Goal: Task Accomplishment & Management: Manage account settings

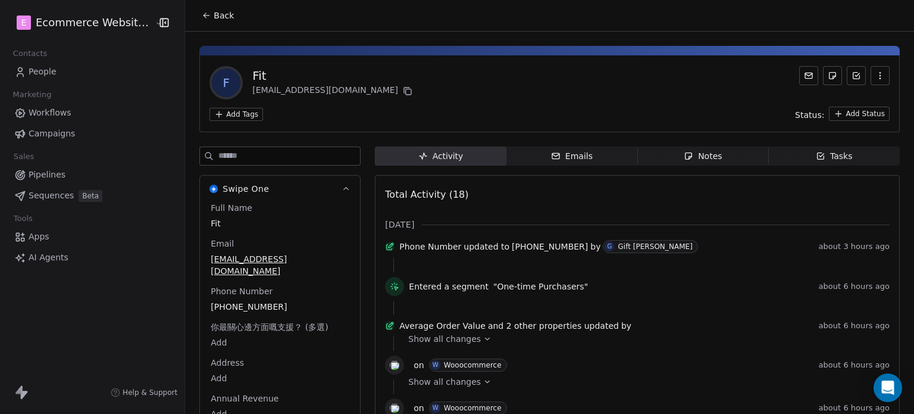
click at [202, 14] on icon at bounding box center [207, 16] width 10 height 10
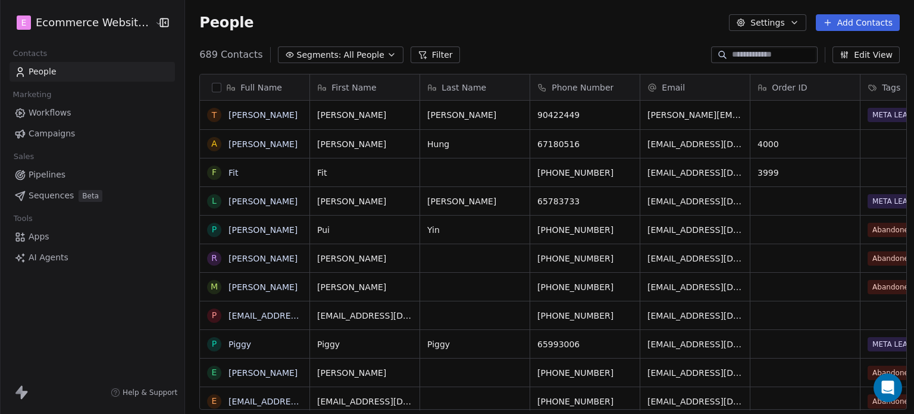
scroll to position [355, 727]
click at [236, 118] on link "[PERSON_NAME]" at bounding box center [263, 115] width 69 height 10
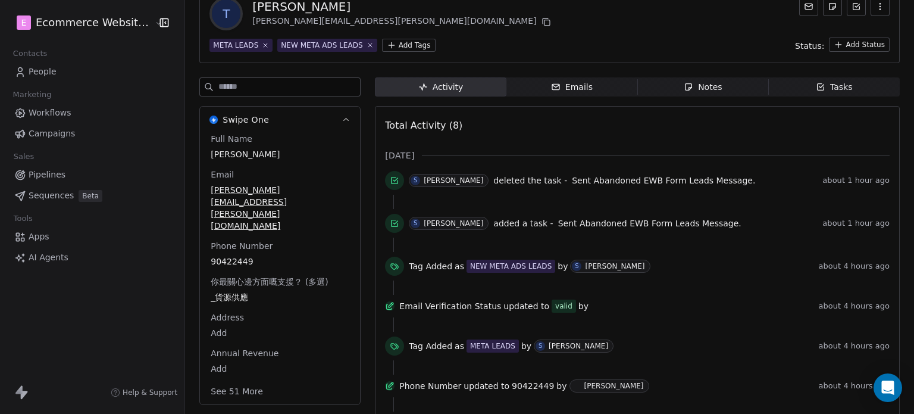
scroll to position [71, 0]
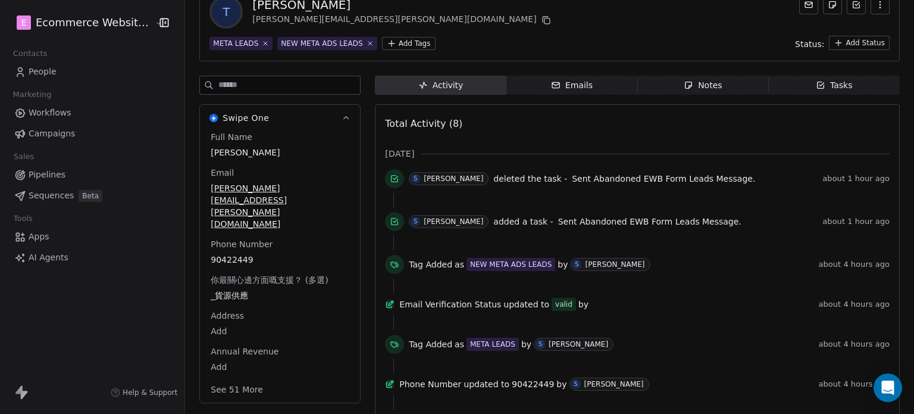
click at [232, 379] on button "See 51 More" at bounding box center [237, 389] width 67 height 21
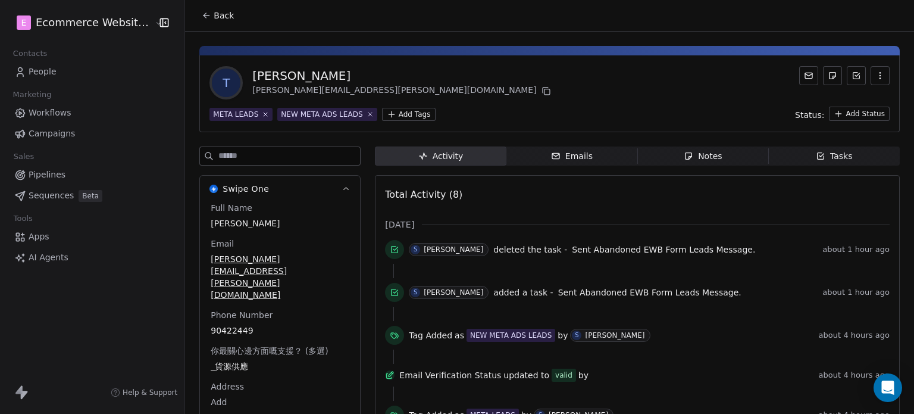
scroll to position [88, 0]
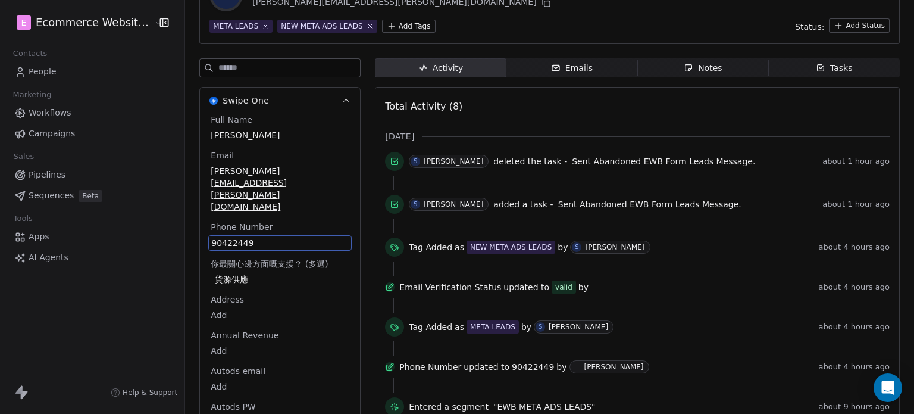
drag, startPoint x: 263, startPoint y: 293, endPoint x: 220, endPoint y: 292, distance: 43.5
drag, startPoint x: 263, startPoint y: 204, endPoint x: 203, endPoint y: 202, distance: 60.1
click at [208, 235] on div "90422449" at bounding box center [279, 242] width 143 height 15
click at [245, 221] on div "Phone Number [PHONE_NUMBER]" at bounding box center [279, 236] width 143 height 30
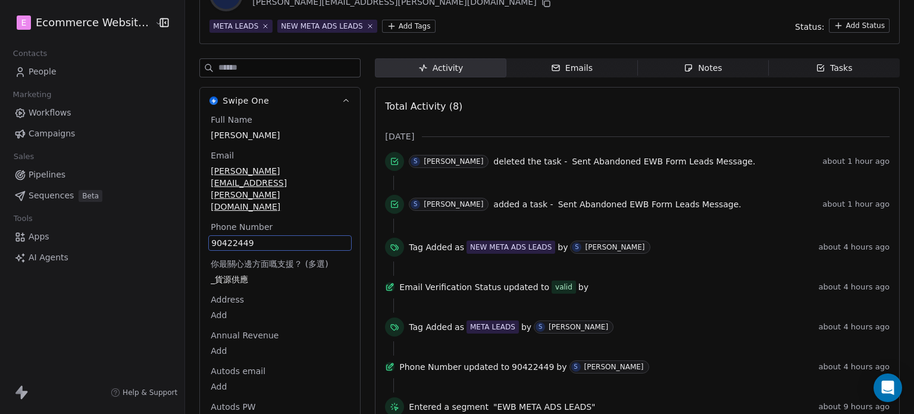
click at [245, 221] on div "Phone Number [PHONE_NUMBER]" at bounding box center [279, 236] width 143 height 30
drag, startPoint x: 248, startPoint y: 204, endPoint x: 210, endPoint y: 213, distance: 39.0
click at [210, 235] on div "90422449" at bounding box center [279, 242] width 143 height 15
click at [239, 237] on span "90422449" at bounding box center [280, 243] width 138 height 12
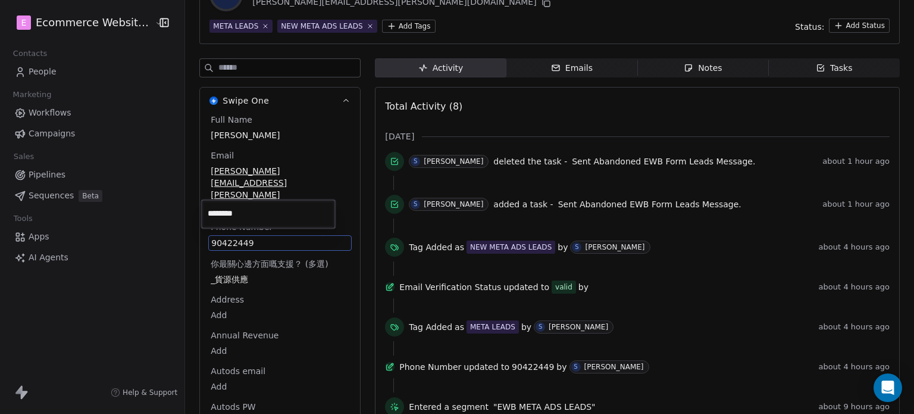
click at [239, 207] on input "********" at bounding box center [268, 214] width 129 height 24
drag, startPoint x: 252, startPoint y: 211, endPoint x: 202, endPoint y: 216, distance: 50.8
click at [202, 216] on div "********" at bounding box center [268, 213] width 134 height 29
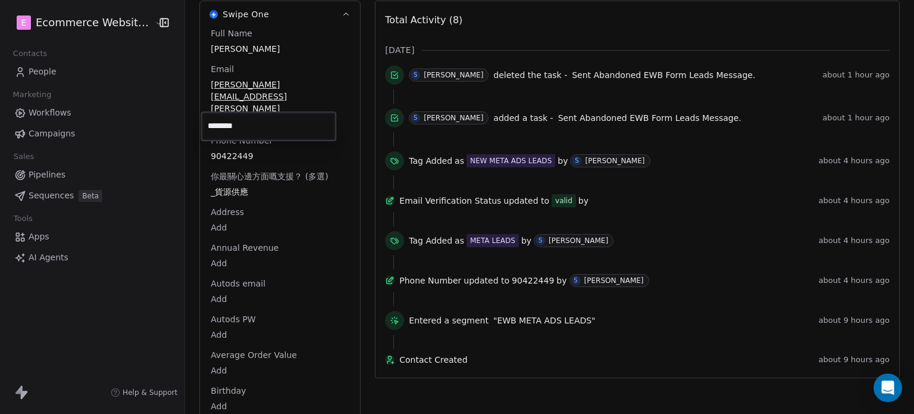
click at [283, 255] on html "E Ecommerce Website Builder Contacts People Marketing Workflows Campaigns Sales…" at bounding box center [457, 207] width 914 height 414
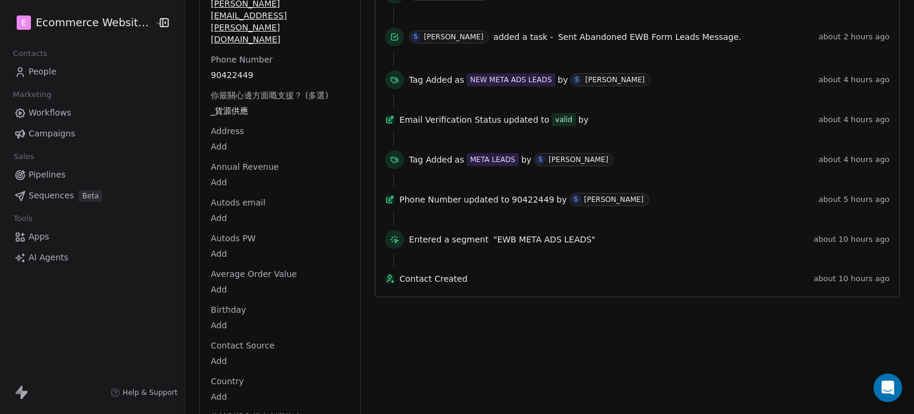
scroll to position [269, 0]
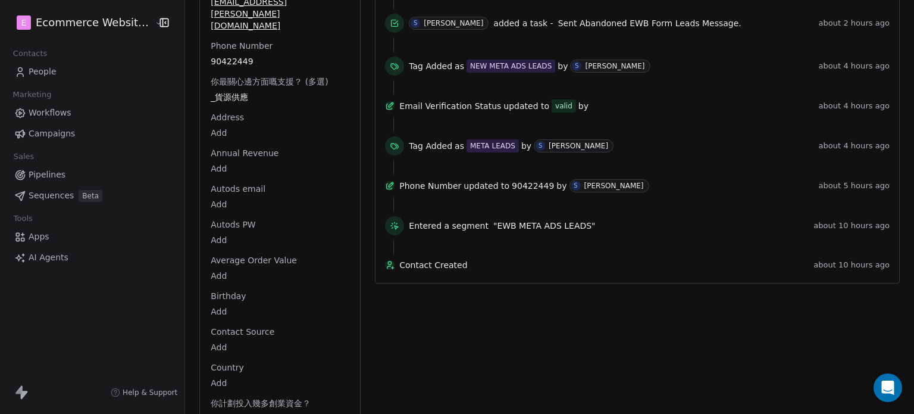
click at [388, 190] on icon at bounding box center [390, 186] width 10 height 10
click at [537, 197] on div "Phone Number updated to [PHONE_NUMBER] by S [PERSON_NAME] about 5 hours ago" at bounding box center [637, 188] width 505 height 18
click at [493, 232] on span ""EWB META ADS LEADS"" at bounding box center [544, 226] width 102 height 12
click at [417, 187] on div "Phone Number updated to [PHONE_NUMBER] by S [PERSON_NAME] about 5 hours ago" at bounding box center [637, 188] width 505 height 18
click at [504, 102] on span "updated to" at bounding box center [527, 106] width 46 height 12
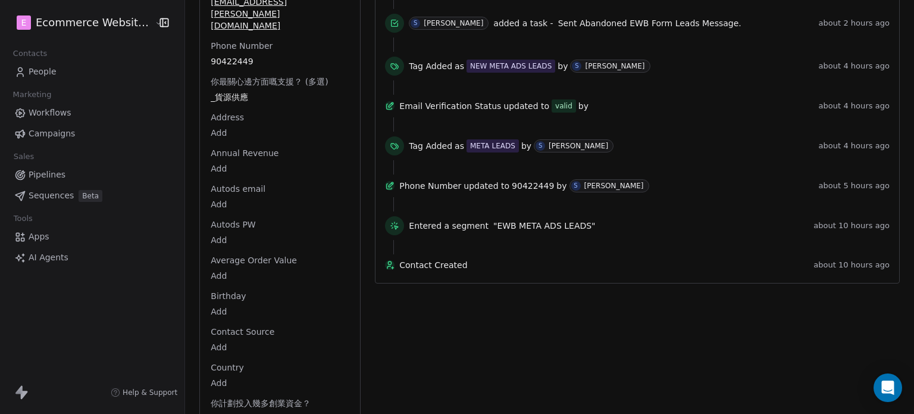
click at [501, 190] on span "updated to" at bounding box center [487, 186] width 46 height 12
click at [524, 192] on span "90422449" at bounding box center [533, 186] width 42 height 12
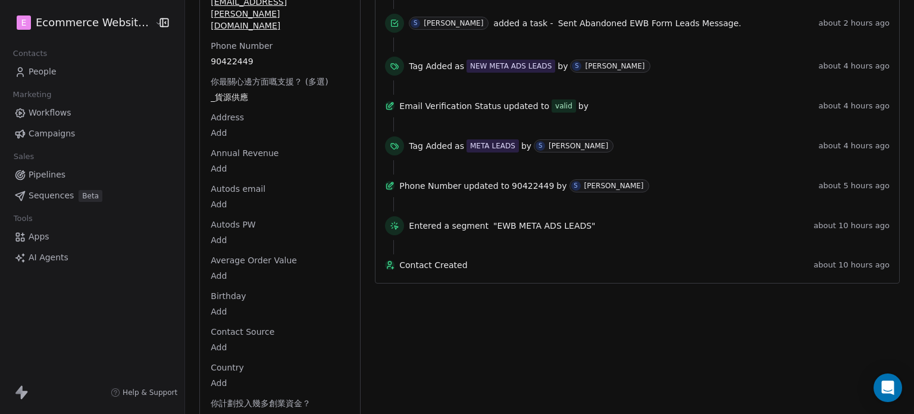
click at [524, 192] on span "90422449" at bounding box center [533, 186] width 42 height 12
drag, startPoint x: 517, startPoint y: 190, endPoint x: 495, endPoint y: 188, distance: 22.2
click at [495, 188] on div "Phone Number updated to [PHONE_NUMBER] by S [PERSON_NAME]" at bounding box center [606, 185] width 414 height 13
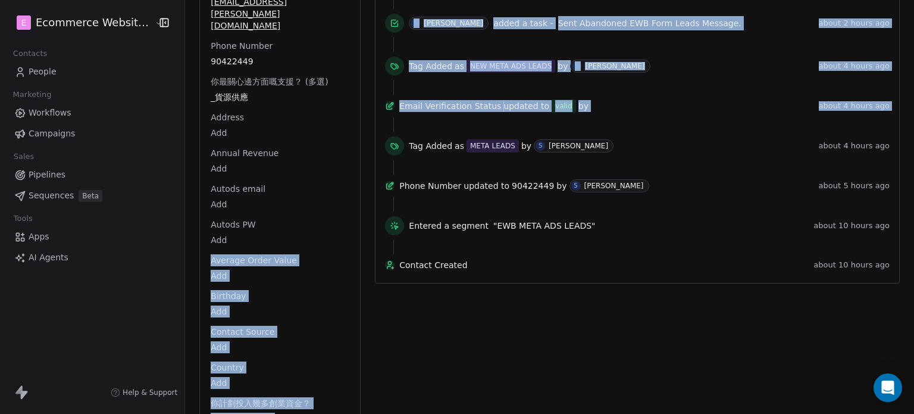
drag, startPoint x: 357, startPoint y: 200, endPoint x: 366, endPoint y: 151, distance: 50.2
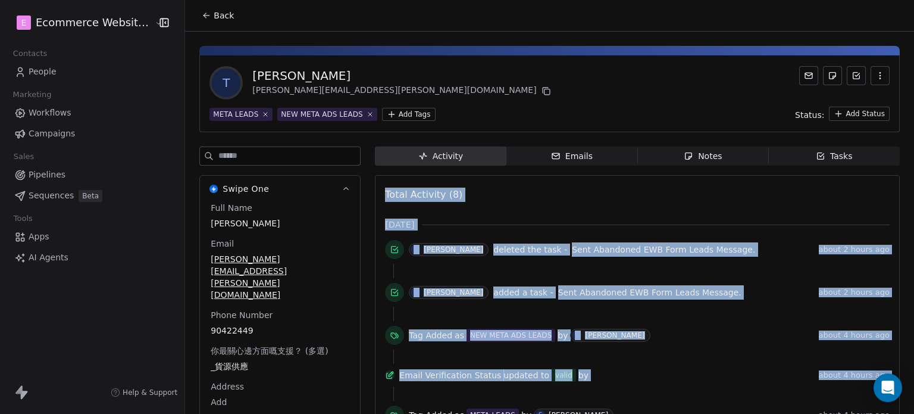
click at [203, 14] on icon at bounding box center [207, 16] width 10 height 10
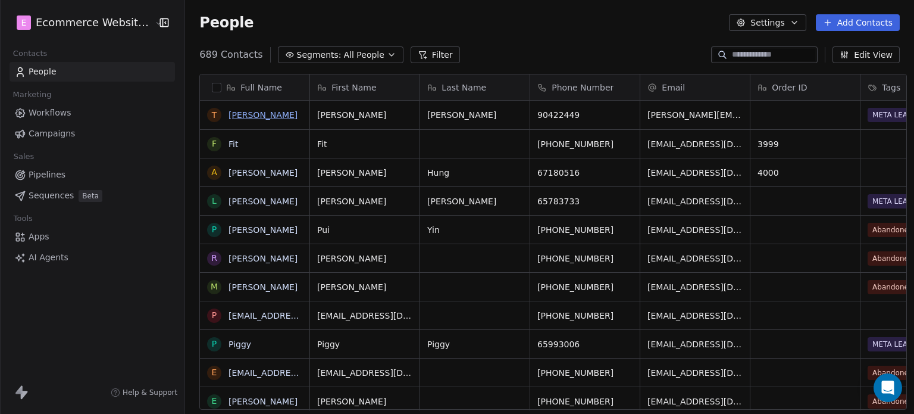
click at [257, 113] on link "[PERSON_NAME]" at bounding box center [263, 115] width 69 height 10
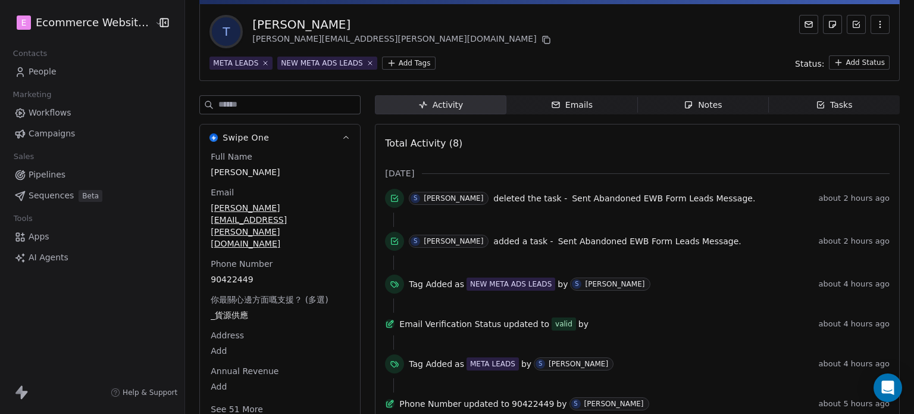
scroll to position [52, 0]
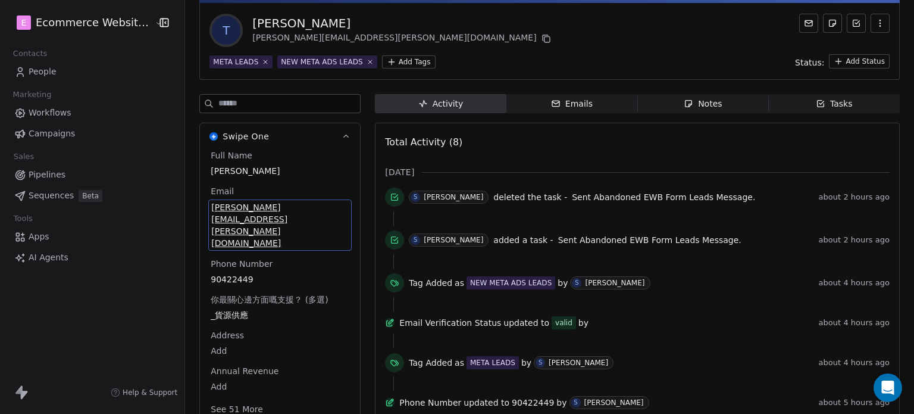
drag, startPoint x: 311, startPoint y: 207, endPoint x: 254, endPoint y: 204, distance: 57.2
click at [254, 204] on span "[PERSON_NAME][EMAIL_ADDRESS][PERSON_NAME][DOMAIN_NAME]" at bounding box center [280, 225] width 138 height 48
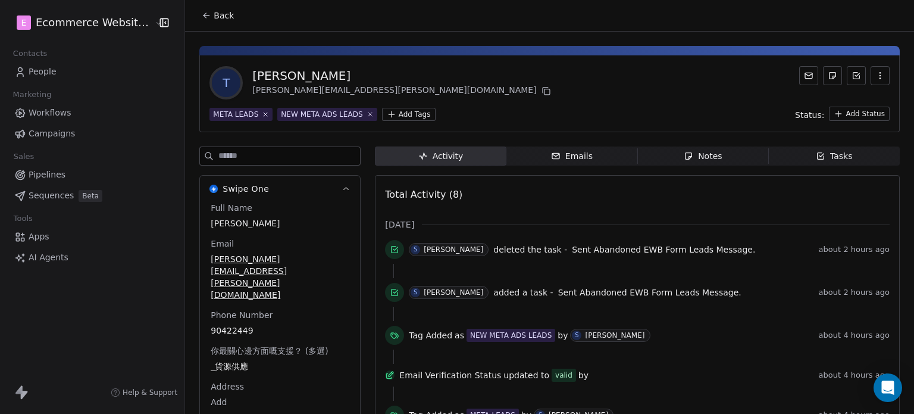
click at [616, 86] on div "T [PERSON_NAME] [PERSON_NAME][EMAIL_ADDRESS][PERSON_NAME][DOMAIN_NAME]" at bounding box center [550, 82] width 680 height 33
click at [876, 74] on icon "button" at bounding box center [881, 76] width 10 height 10
click at [643, 82] on div "T [PERSON_NAME] [PERSON_NAME][EMAIL_ADDRESS][PERSON_NAME][DOMAIN_NAME]" at bounding box center [550, 82] width 680 height 33
click at [816, 156] on icon "button" at bounding box center [821, 156] width 10 height 10
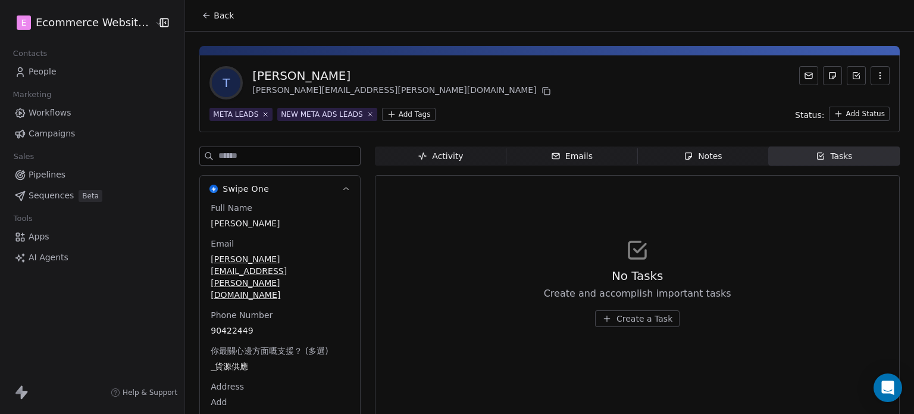
click at [202, 11] on icon at bounding box center [207, 16] width 10 height 10
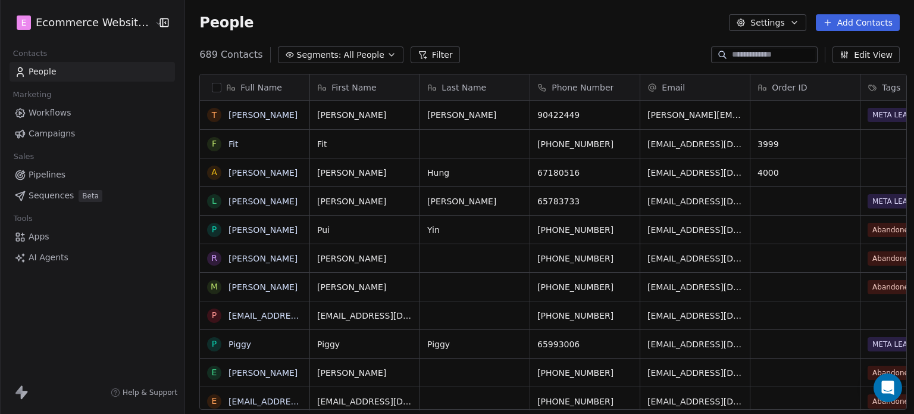
scroll to position [355, 727]
click at [54, 171] on span "Pipelines" at bounding box center [47, 174] width 37 height 13
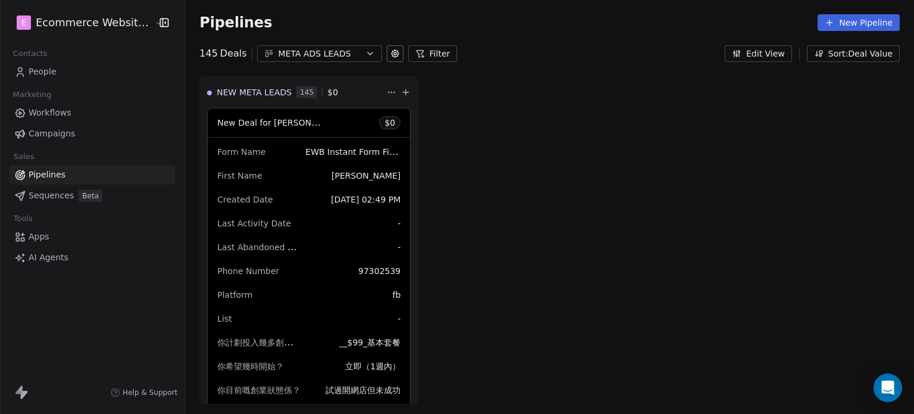
click at [366, 49] on icon "button" at bounding box center [371, 54] width 10 height 10
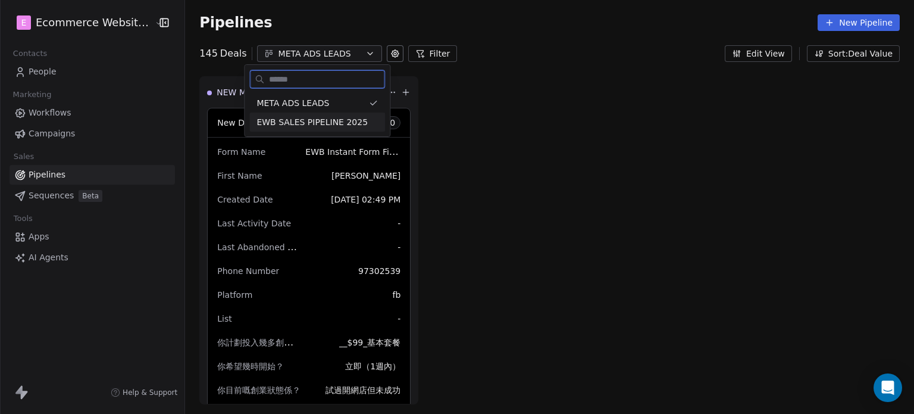
click at [329, 126] on span "EWB SALES PIPELINE 2025" at bounding box center [312, 122] width 111 height 13
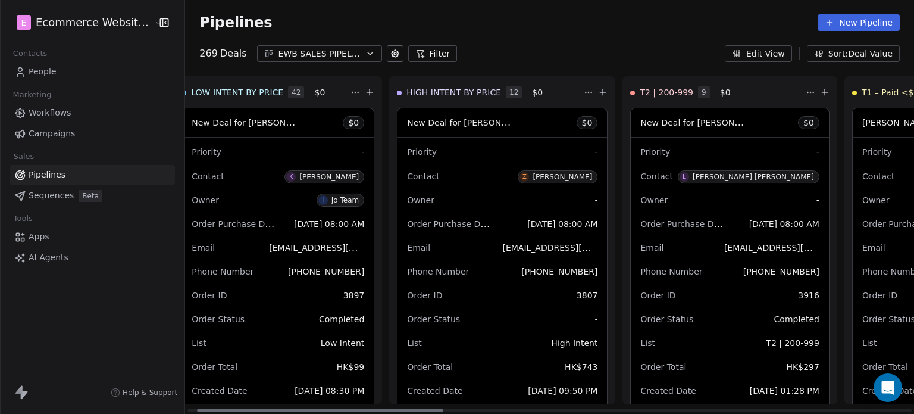
scroll to position [0, 29]
drag, startPoint x: 411, startPoint y: 407, endPoint x: 420, endPoint y: 407, distance: 9.5
click at [420, 409] on div at bounding box center [320, 410] width 246 height 2
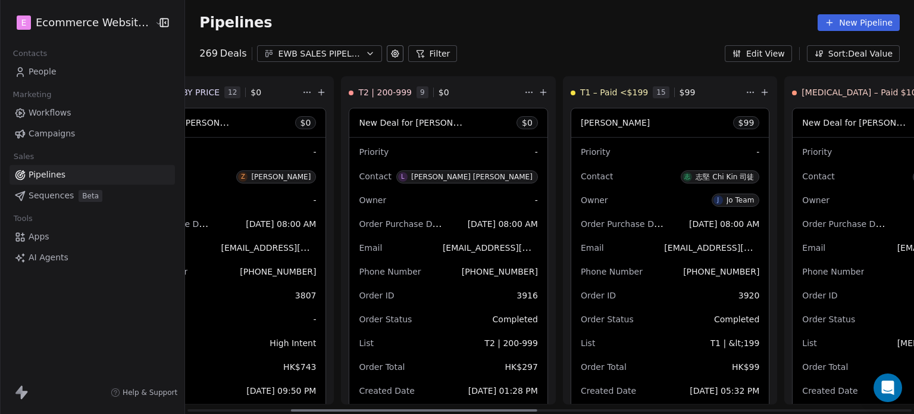
scroll to position [0, 309]
drag, startPoint x: 522, startPoint y: 410, endPoint x: 519, endPoint y: 312, distance: 97.7
click at [523, 409] on div at bounding box center [414, 410] width 246 height 2
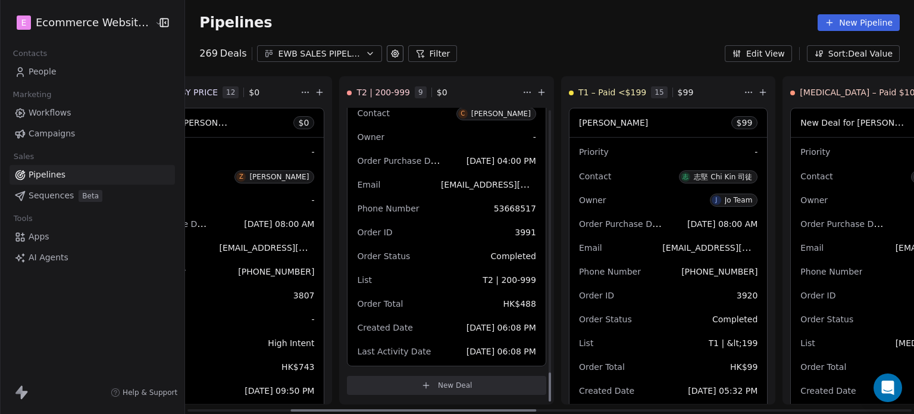
drag, startPoint x: 520, startPoint y: 199, endPoint x: 512, endPoint y: 397, distance: 198.4
click at [549, 397] on div at bounding box center [550, 386] width 2 height 29
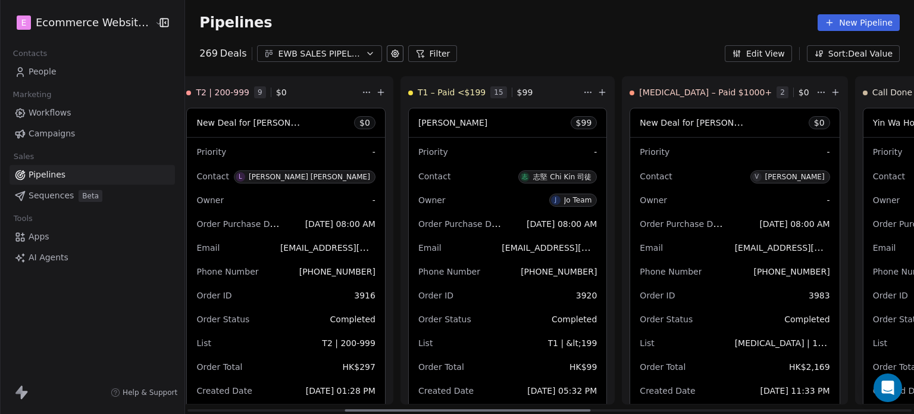
scroll to position [0, 471]
click at [567, 409] on div at bounding box center [468, 410] width 246 height 2
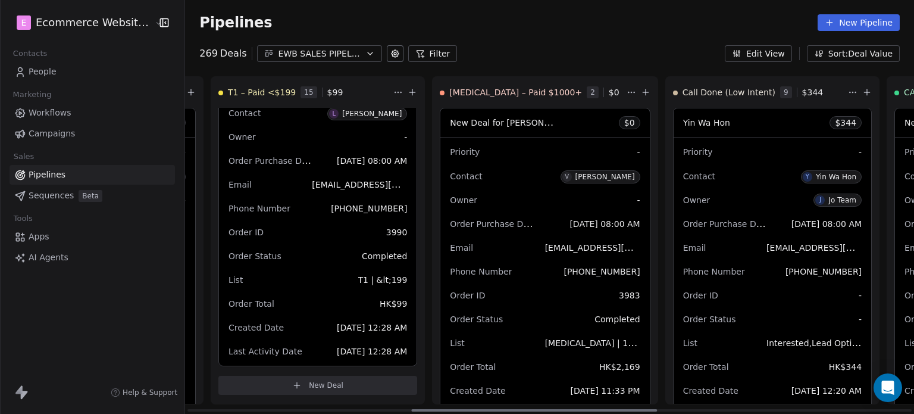
scroll to position [0, 671]
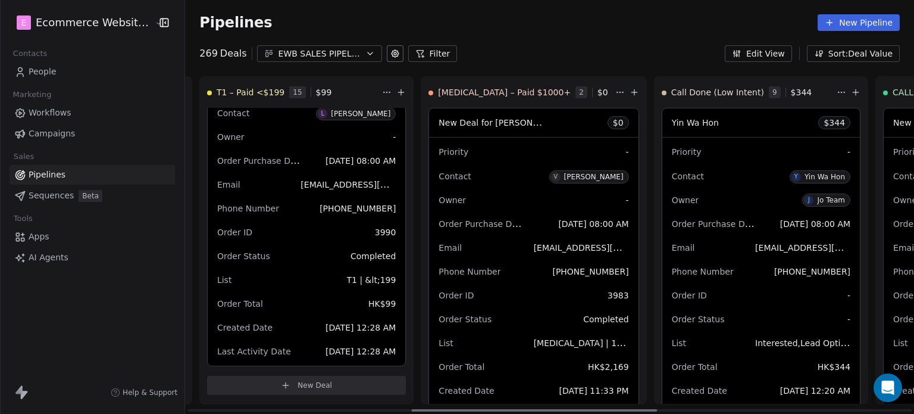
drag, startPoint x: 509, startPoint y: 411, endPoint x: 563, endPoint y: 352, distance: 79.2
click at [576, 409] on div at bounding box center [535, 410] width 246 height 2
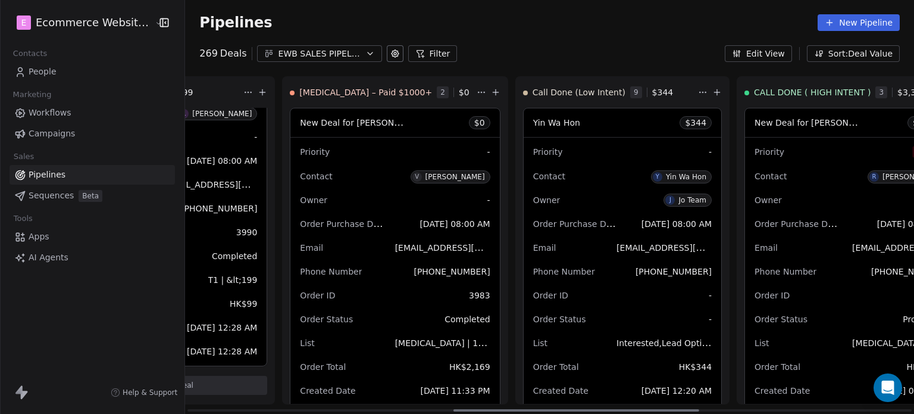
scroll to position [0, 827]
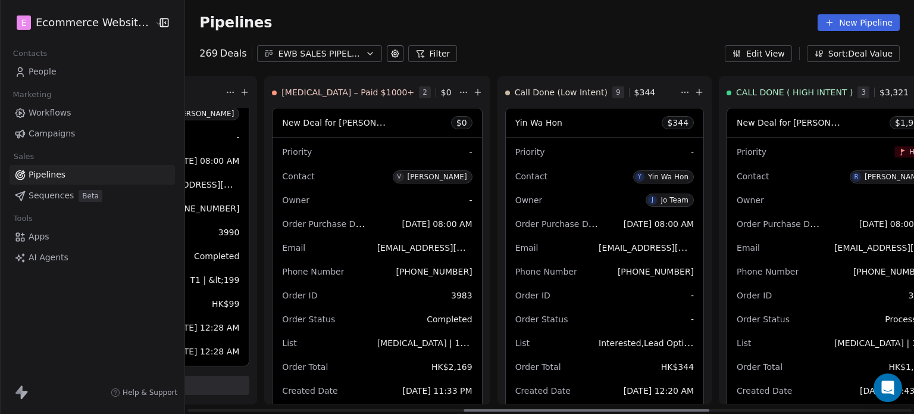
drag, startPoint x: 548, startPoint y: 405, endPoint x: 601, endPoint y: 397, distance: 53.0
click at [601, 409] on div at bounding box center [587, 410] width 246 height 2
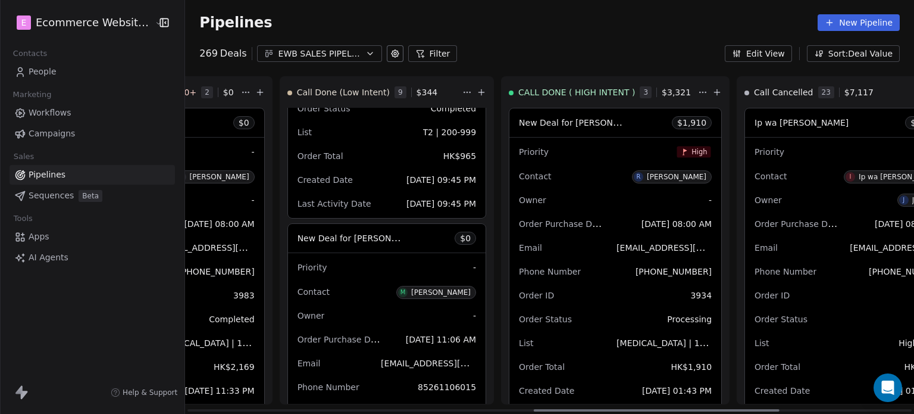
scroll to position [0, 1052]
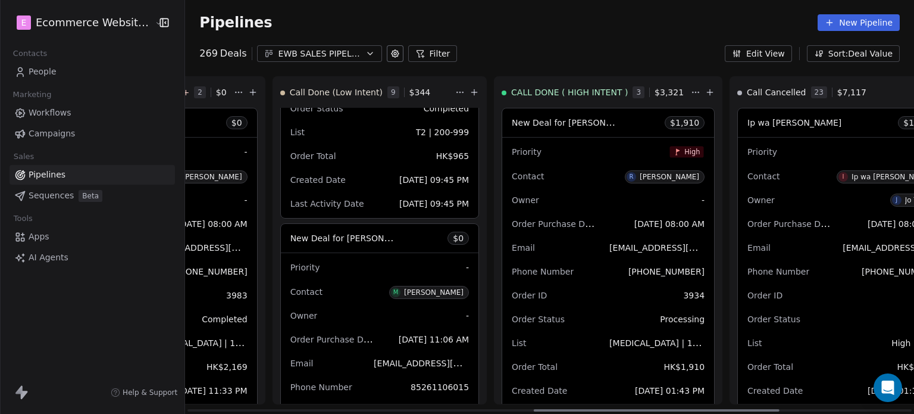
drag, startPoint x: 590, startPoint y: 407, endPoint x: 647, endPoint y: 352, distance: 79.2
click at [665, 409] on div at bounding box center [657, 410] width 246 height 2
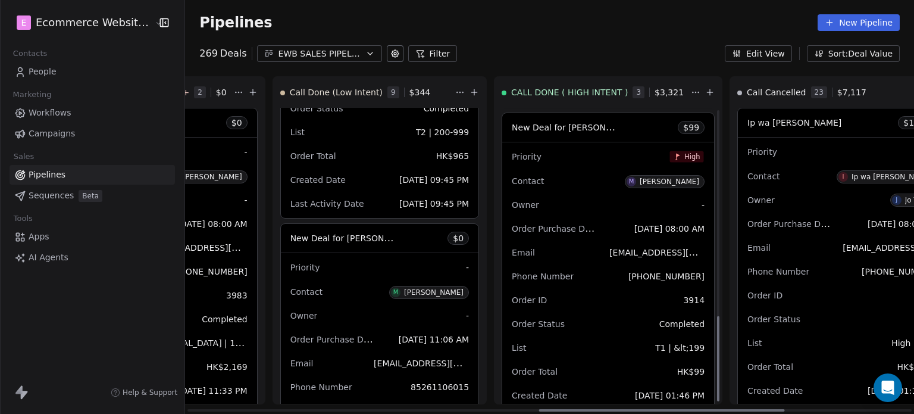
scroll to position [716, 0]
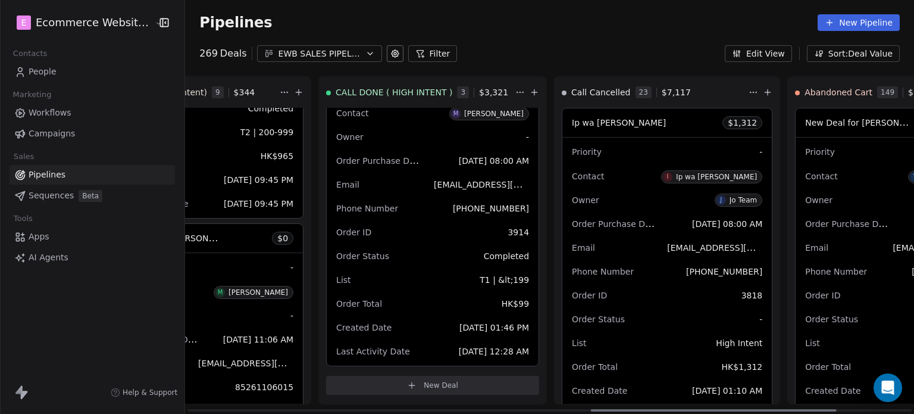
drag, startPoint x: 690, startPoint y: 405, endPoint x: 738, endPoint y: 390, distance: 50.5
click at [738, 409] on div at bounding box center [714, 410] width 246 height 2
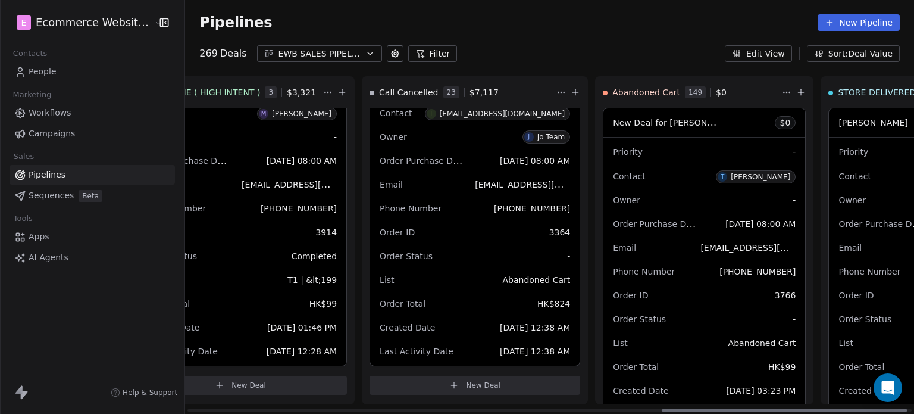
scroll to position [0, 1449]
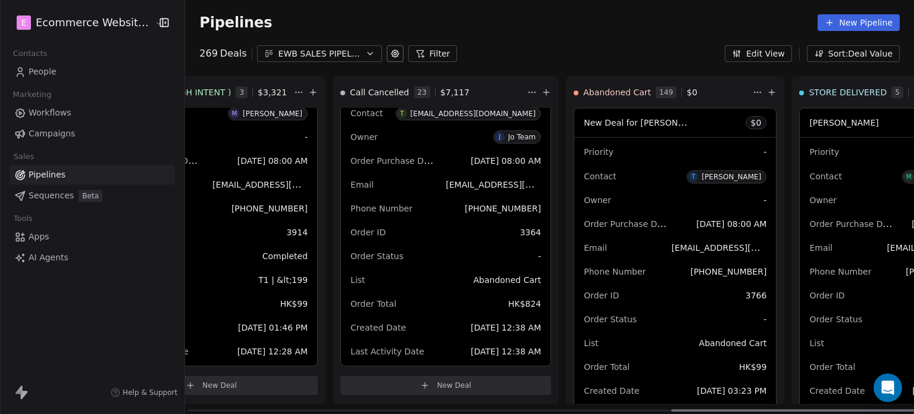
drag, startPoint x: 648, startPoint y: 405, endPoint x: 750, endPoint y: 385, distance: 104.4
click at [750, 409] on div at bounding box center [794, 410] width 246 height 2
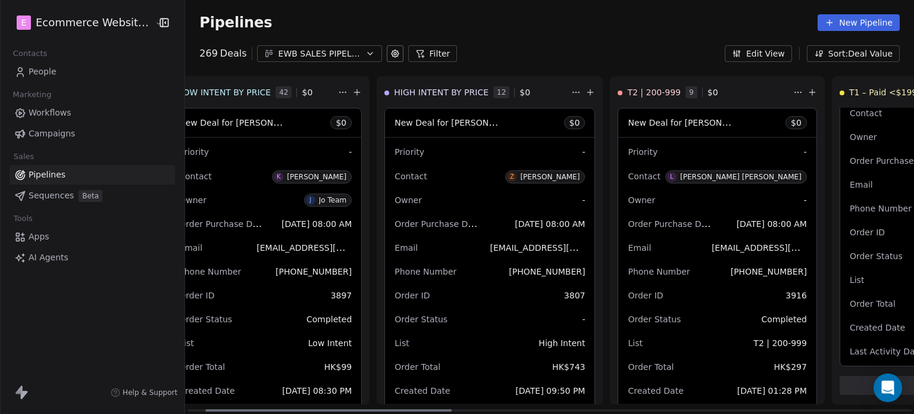
scroll to position [0, 0]
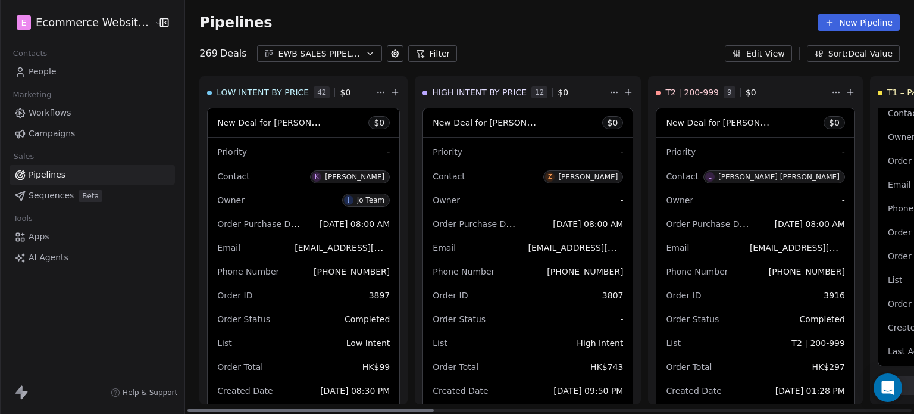
drag, startPoint x: 704, startPoint y: 407, endPoint x: 187, endPoint y: 249, distance: 540.2
click at [188, 409] on div at bounding box center [311, 410] width 246 height 2
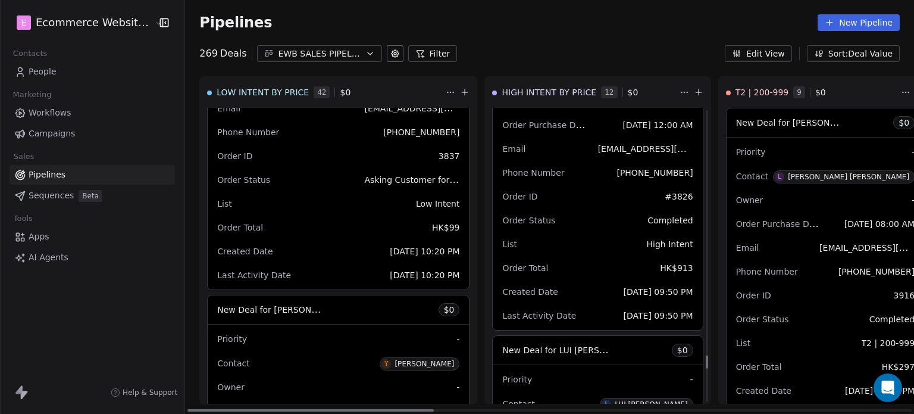
scroll to position [5675, 0]
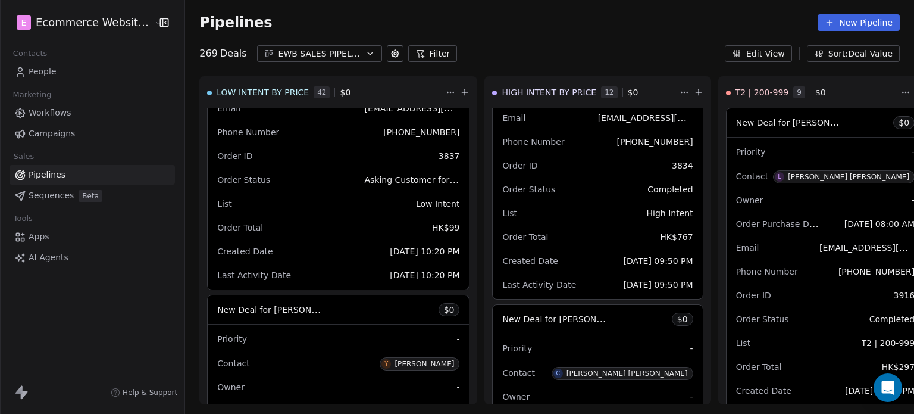
click at [76, 68] on link "People" at bounding box center [92, 72] width 165 height 20
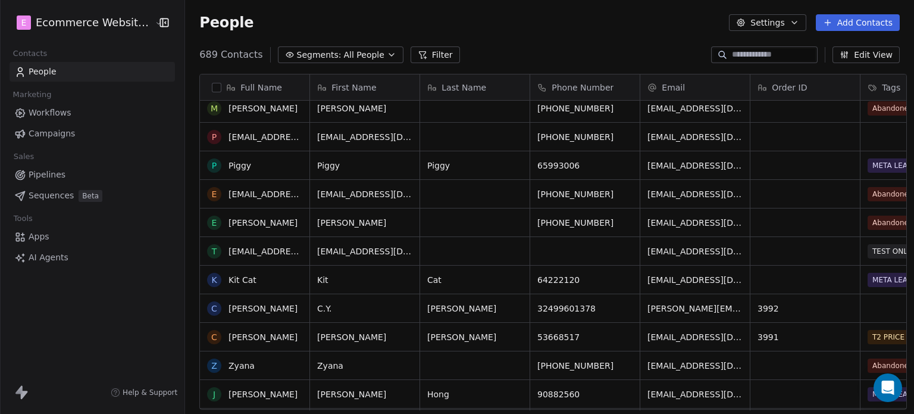
scroll to position [298, 0]
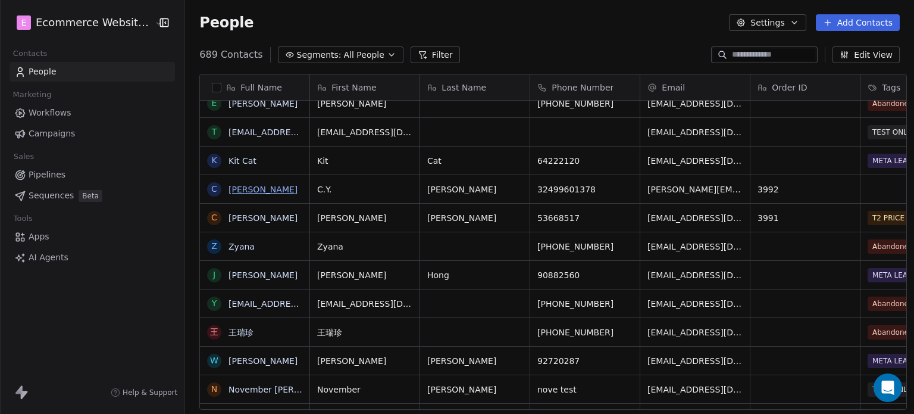
click at [239, 189] on link "[PERSON_NAME]" at bounding box center [263, 190] width 69 height 10
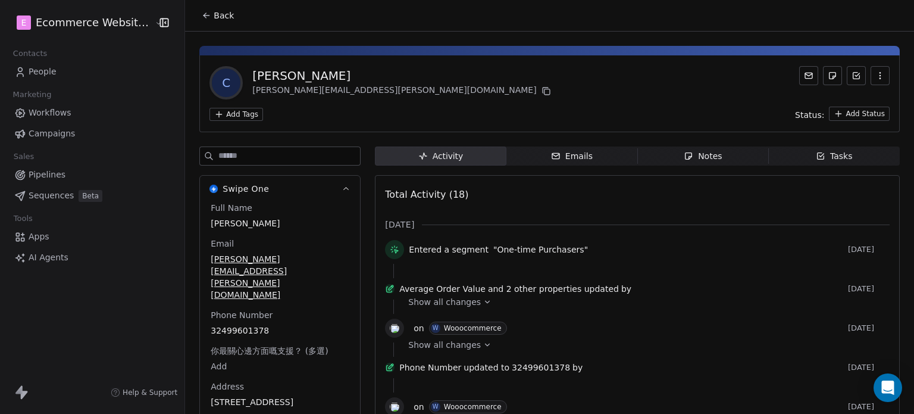
click at [483, 306] on icon at bounding box center [487, 302] width 8 height 8
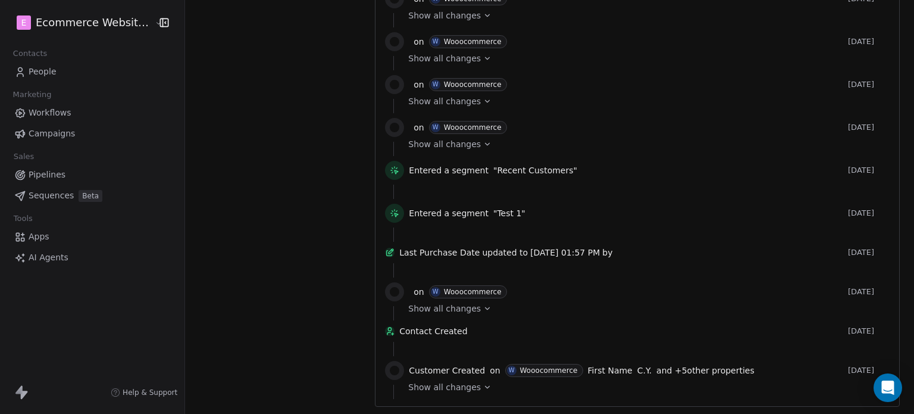
scroll to position [607, 0]
click at [483, 385] on icon at bounding box center [487, 387] width 8 height 8
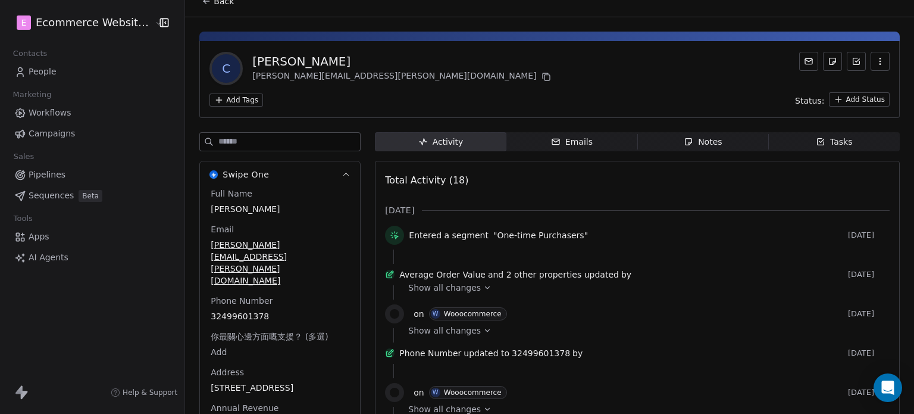
scroll to position [0, 0]
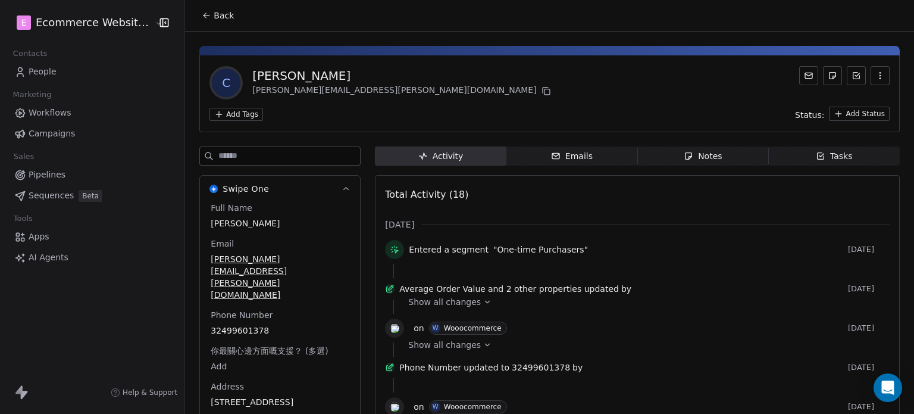
click at [202, 18] on icon at bounding box center [207, 16] width 10 height 10
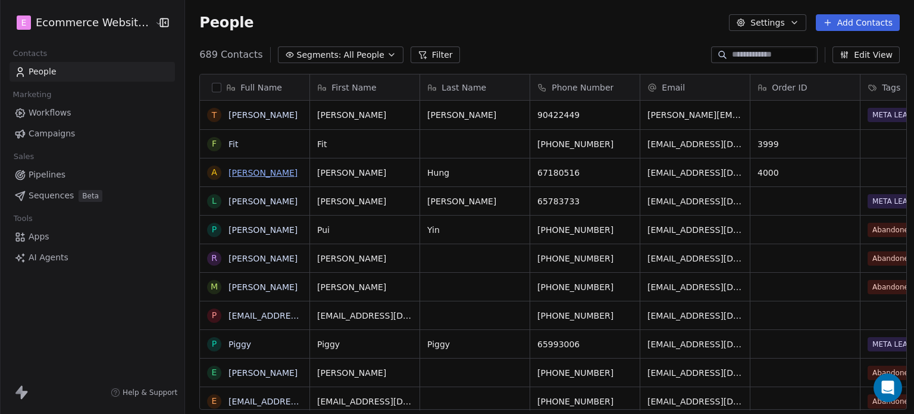
click at [266, 173] on link "[PERSON_NAME]" at bounding box center [263, 173] width 69 height 10
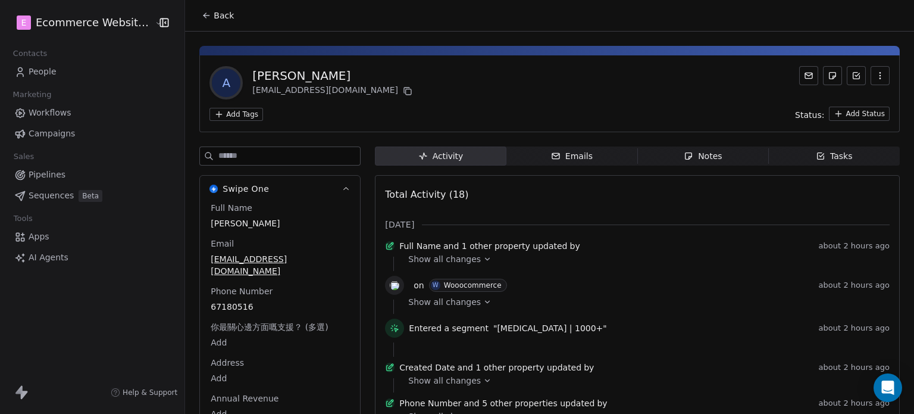
click at [195, 17] on button "Back" at bounding box center [218, 15] width 46 height 21
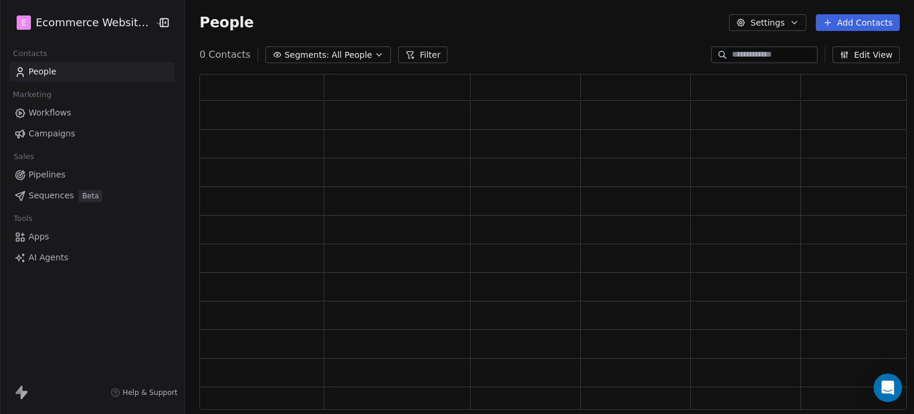
click at [199, 14] on span "People" at bounding box center [226, 23] width 54 height 18
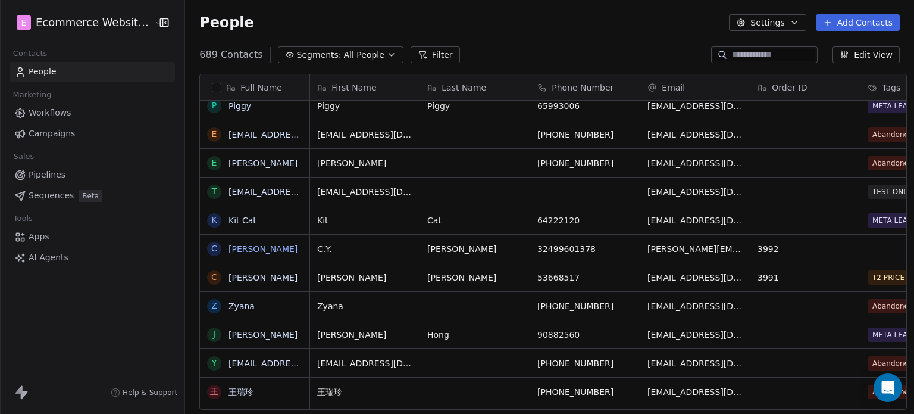
click at [235, 249] on link "[PERSON_NAME]" at bounding box center [263, 249] width 69 height 10
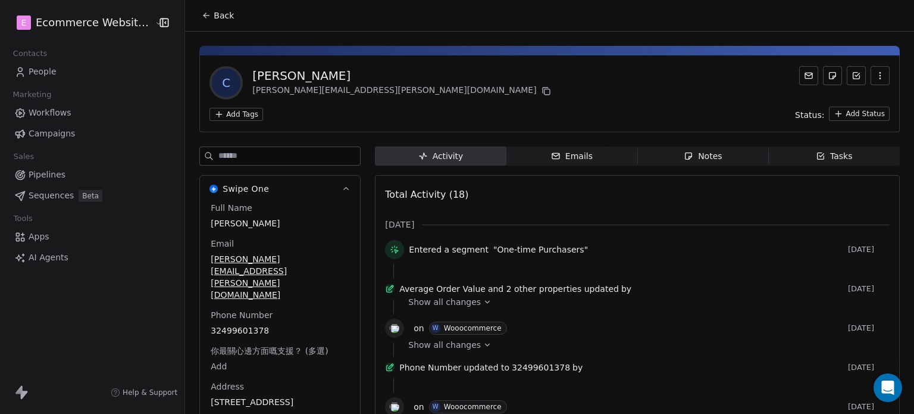
click at [49, 172] on span "Pipelines" at bounding box center [47, 174] width 37 height 13
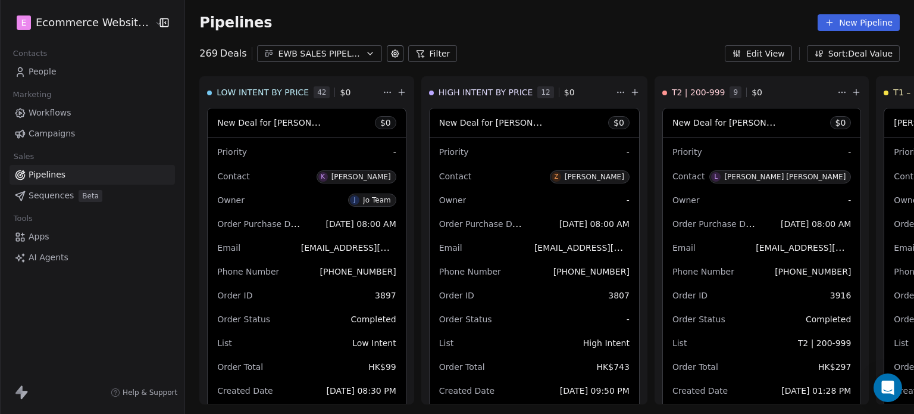
click at [307, 51] on div "EWB SALES PIPELINE 2025" at bounding box center [320, 54] width 82 height 13
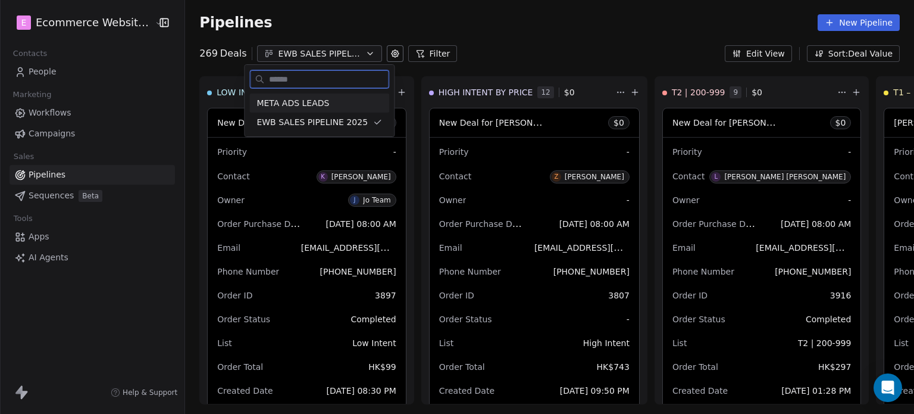
click at [319, 101] on span "META ADS LEADS" at bounding box center [293, 103] width 73 height 13
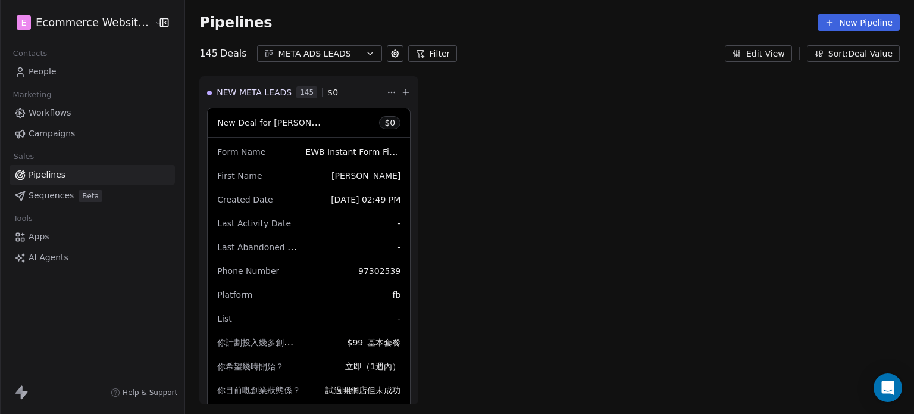
click at [95, 66] on link "People" at bounding box center [92, 72] width 165 height 20
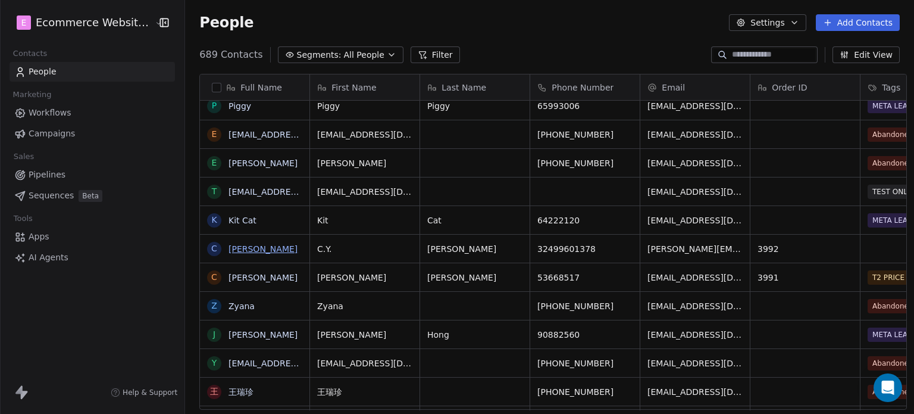
click at [242, 251] on link "[PERSON_NAME]" at bounding box center [263, 249] width 69 height 10
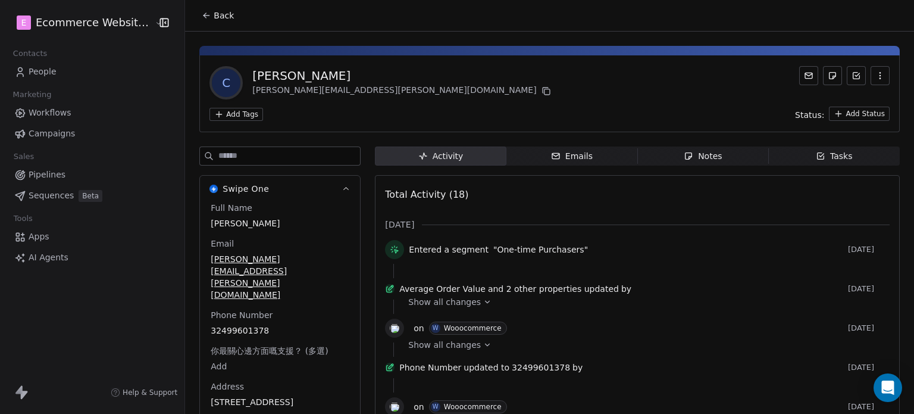
click at [218, 114] on html "E Ecommerce Website Builder Contacts People Marketing Workflows Campaigns Sales…" at bounding box center [457, 207] width 914 height 414
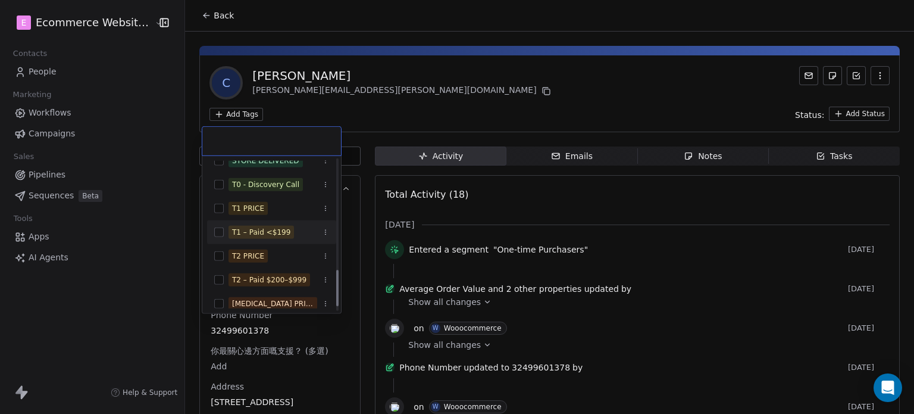
scroll to position [471, 0]
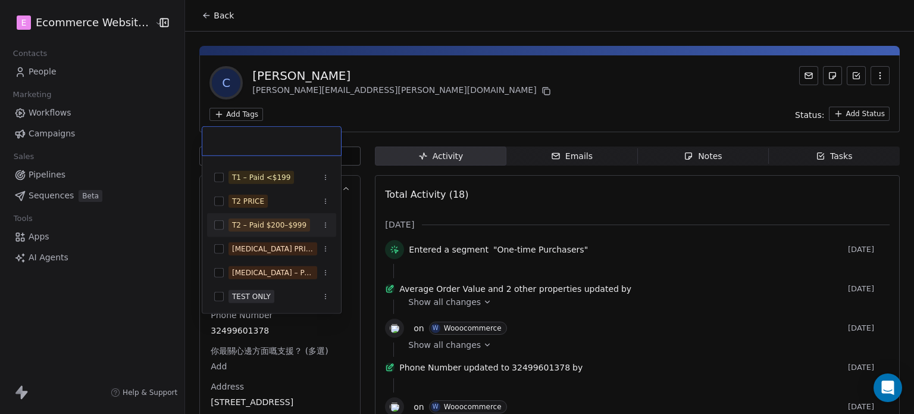
click at [272, 224] on div "T2 – Paid $200–$999" at bounding box center [269, 225] width 74 height 11
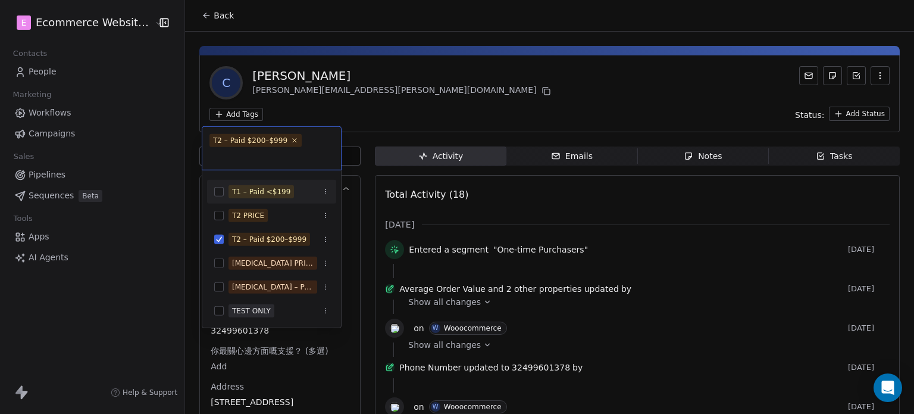
click at [386, 107] on html "E Ecommerce Website Builder Contacts People Marketing Workflows Campaigns Sales…" at bounding box center [457, 207] width 914 height 414
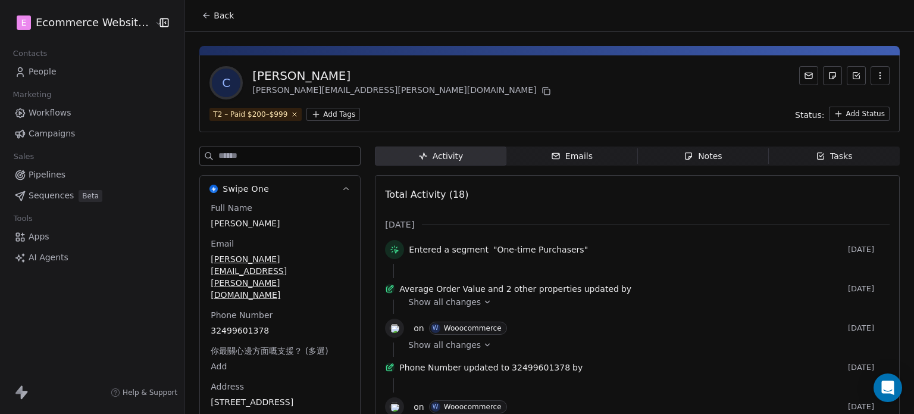
click at [63, 171] on link "Pipelines" at bounding box center [92, 175] width 165 height 20
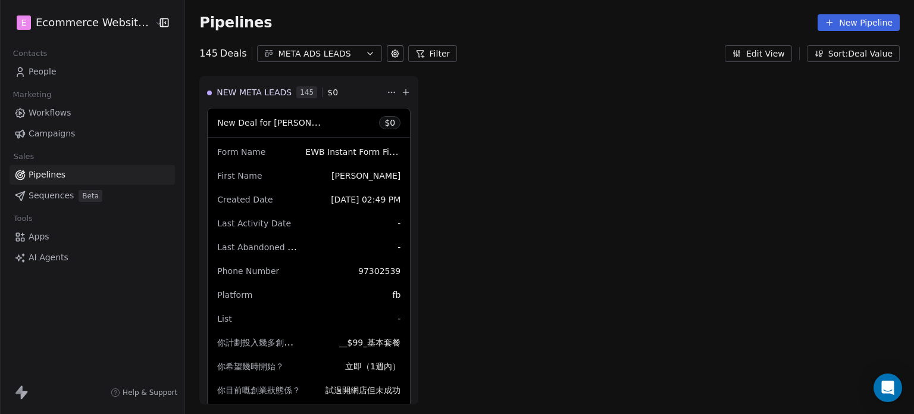
click at [305, 33] on div "Pipelines New Pipeline" at bounding box center [549, 22] width 729 height 45
click at [318, 53] on div "META ADS LEADS" at bounding box center [320, 54] width 82 height 13
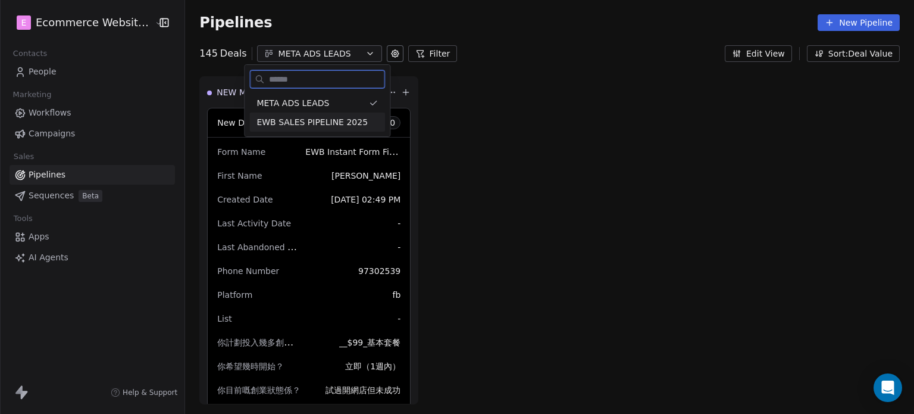
click at [319, 114] on div "EWB SALES PIPELINE 2025" at bounding box center [317, 122] width 136 height 19
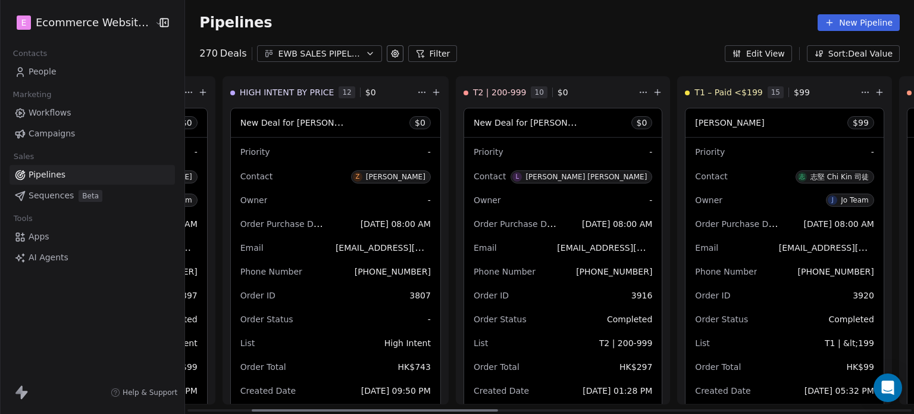
scroll to position [0, 202]
drag, startPoint x: 385, startPoint y: 407, endPoint x: 452, endPoint y: 391, distance: 69.3
click at [452, 409] on div at bounding box center [378, 410] width 246 height 2
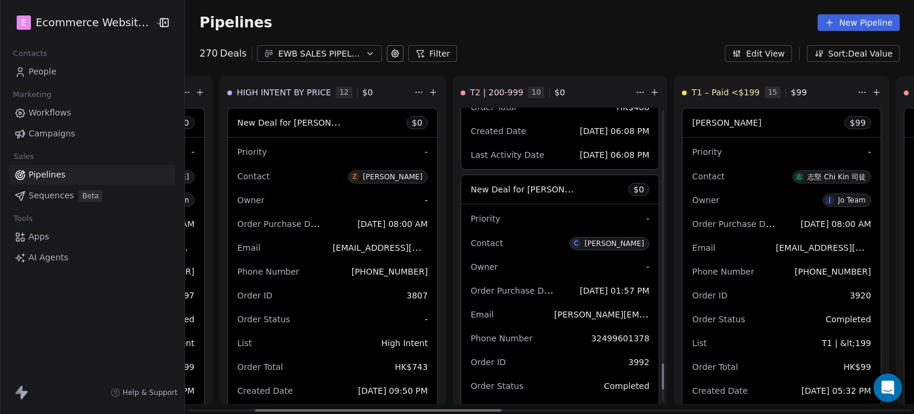
scroll to position [2863, 0]
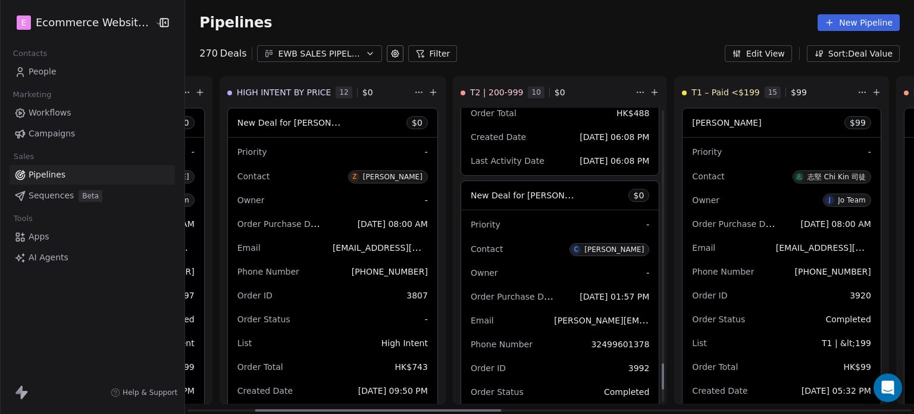
drag, startPoint x: 621, startPoint y: 352, endPoint x: 627, endPoint y: 379, distance: 27.4
click at [662, 379] on div at bounding box center [663, 376] width 2 height 26
click at [508, 193] on span "New Deal for [PERSON_NAME]" at bounding box center [534, 194] width 126 height 11
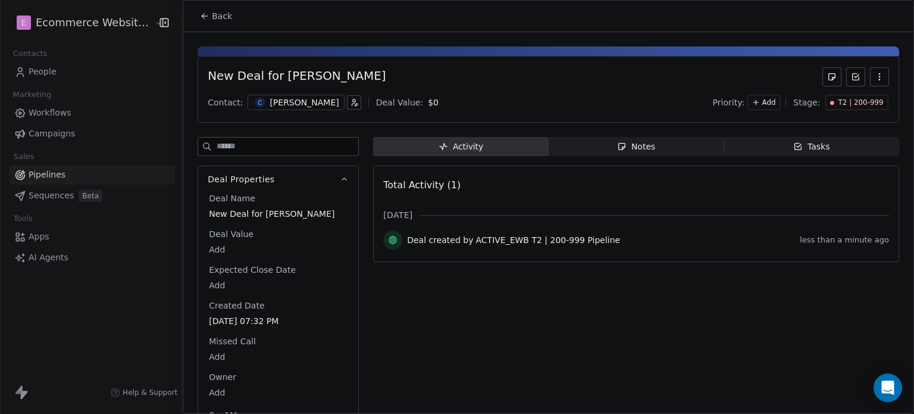
click at [794, 142] on icon "button" at bounding box center [799, 147] width 10 height 10
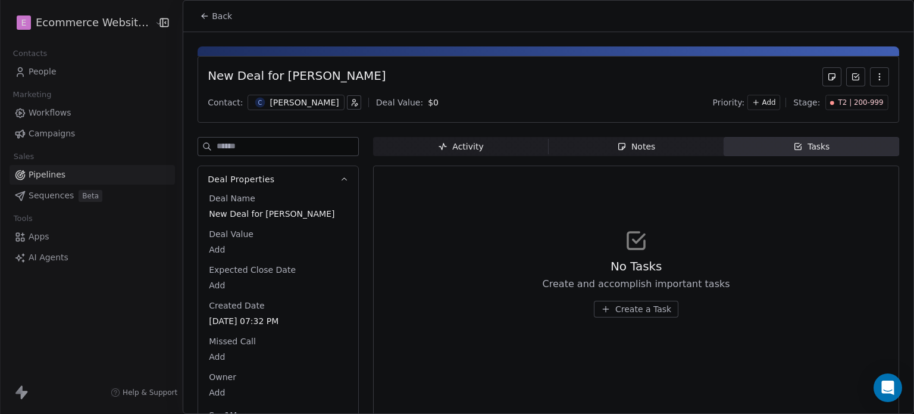
click at [204, 14] on icon at bounding box center [203, 15] width 2 height 2
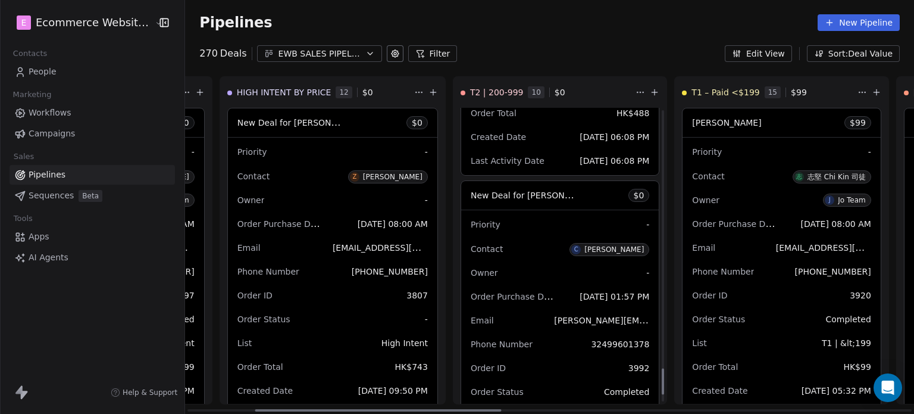
scroll to position [2982, 0]
